Goal: Check status

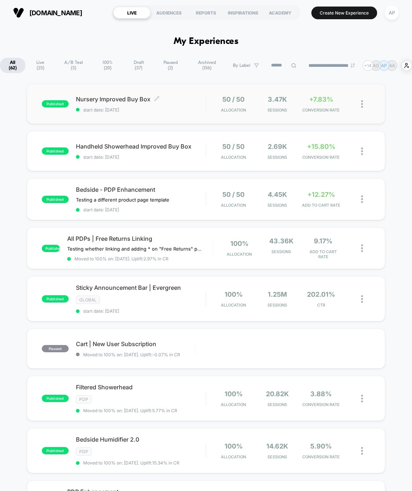
click at [172, 111] on span "start date: [DATE]" at bounding box center [141, 109] width 130 height 5
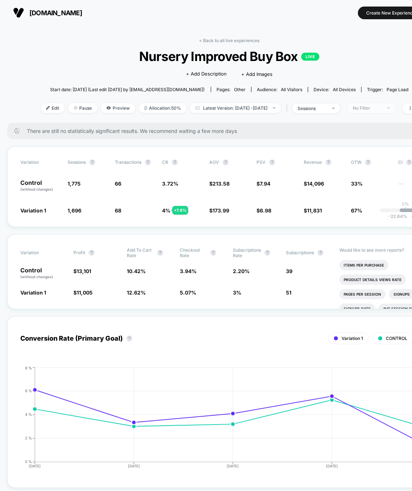
click at [364, 109] on span "No Filter" at bounding box center [371, 108] width 48 height 10
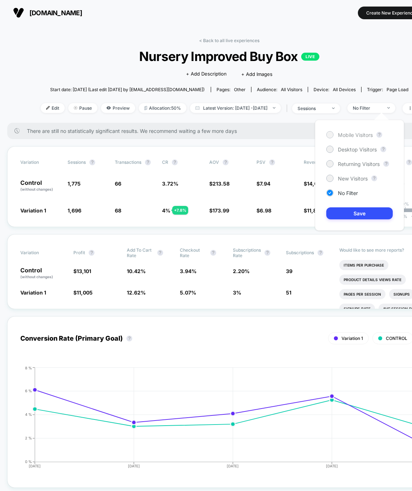
click at [364, 137] on span "Mobile Visitors" at bounding box center [355, 135] width 35 height 6
click at [368, 211] on button "Save" at bounding box center [359, 214] width 67 height 12
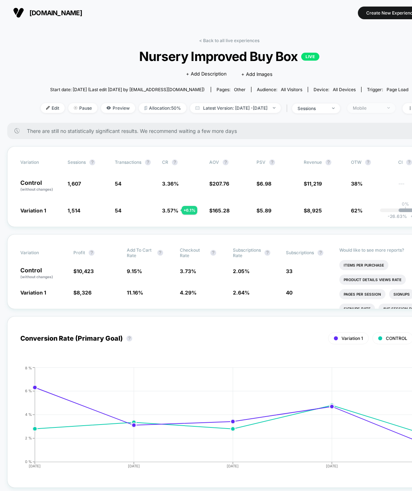
click at [369, 106] on div "Mobile" at bounding box center [367, 107] width 29 height 5
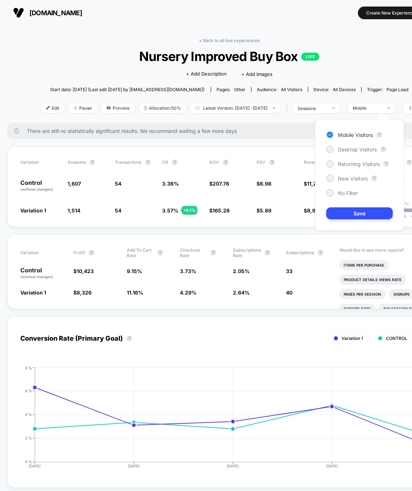
drag, startPoint x: 354, startPoint y: 177, endPoint x: 355, endPoint y: 184, distance: 6.6
click at [354, 177] on span "New Visitors" at bounding box center [353, 179] width 30 height 6
click at [367, 208] on button "Save" at bounding box center [359, 214] width 67 height 12
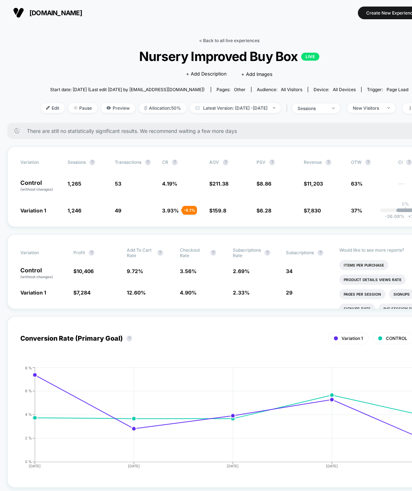
click at [238, 38] on link "< Back to all live experiences" at bounding box center [229, 40] width 60 height 5
